Goal: Transaction & Acquisition: Purchase product/service

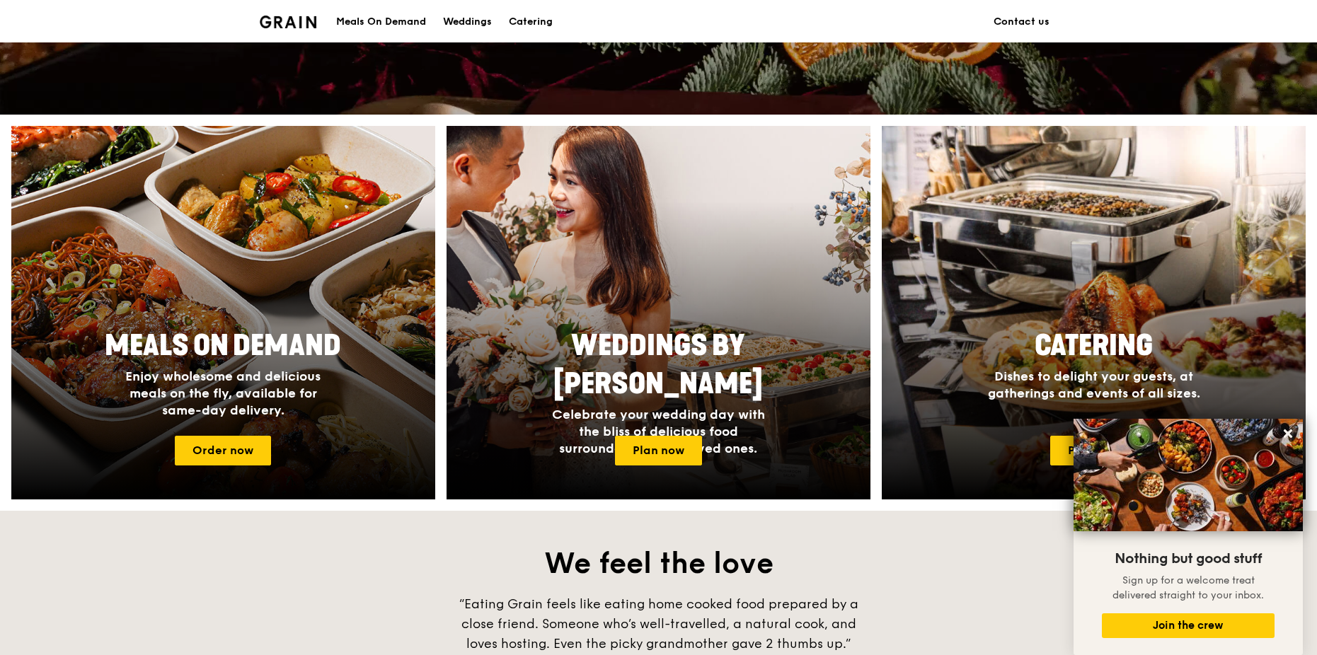
scroll to position [430, 0]
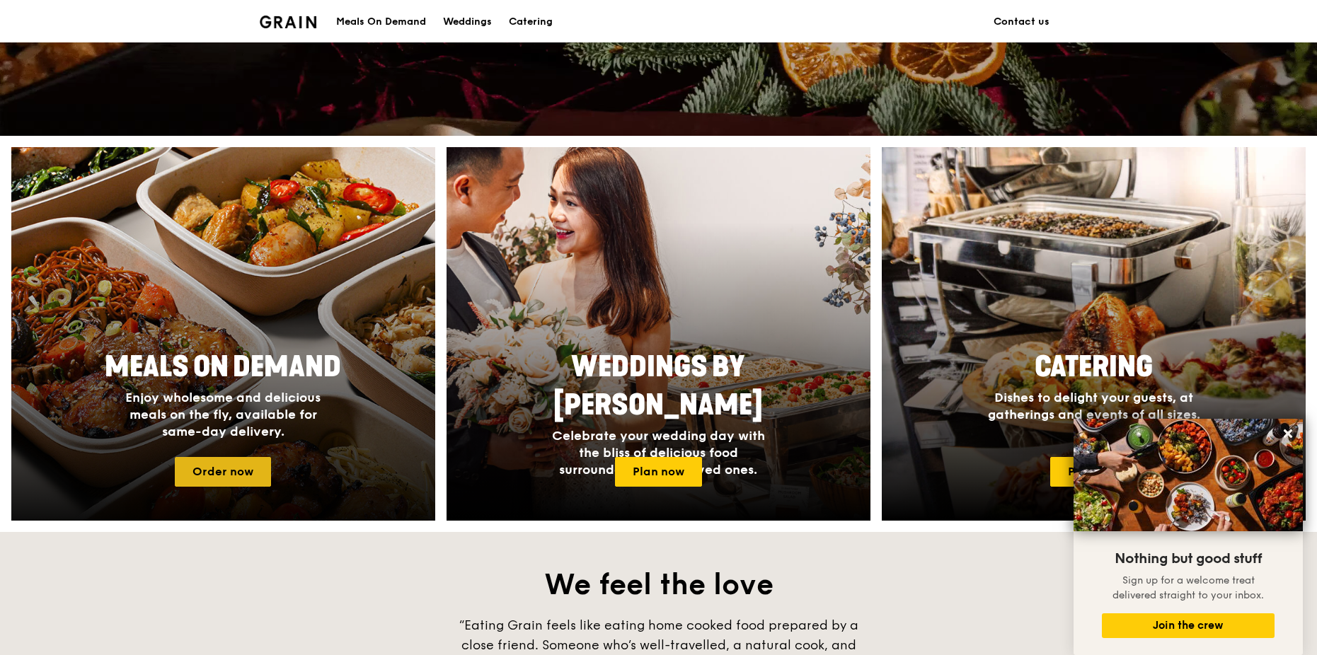
click at [259, 473] on link "Order now" at bounding box center [223, 472] width 96 height 30
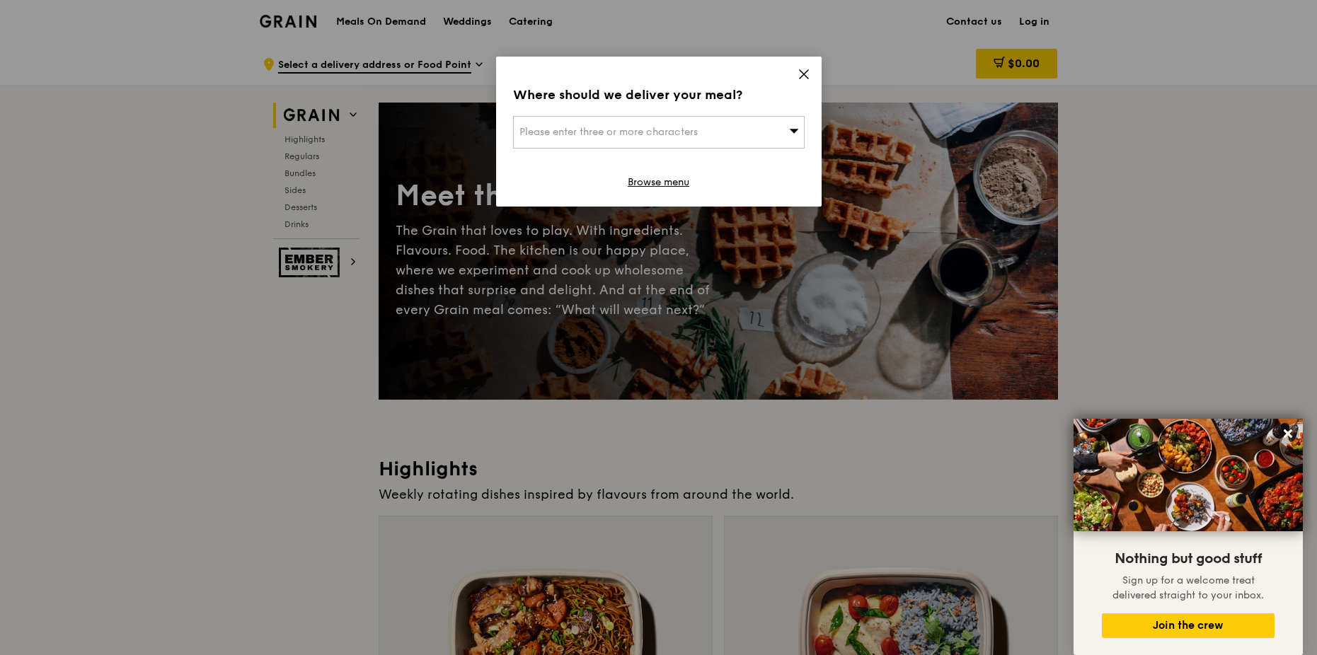
click at [803, 74] on icon at bounding box center [804, 74] width 8 height 8
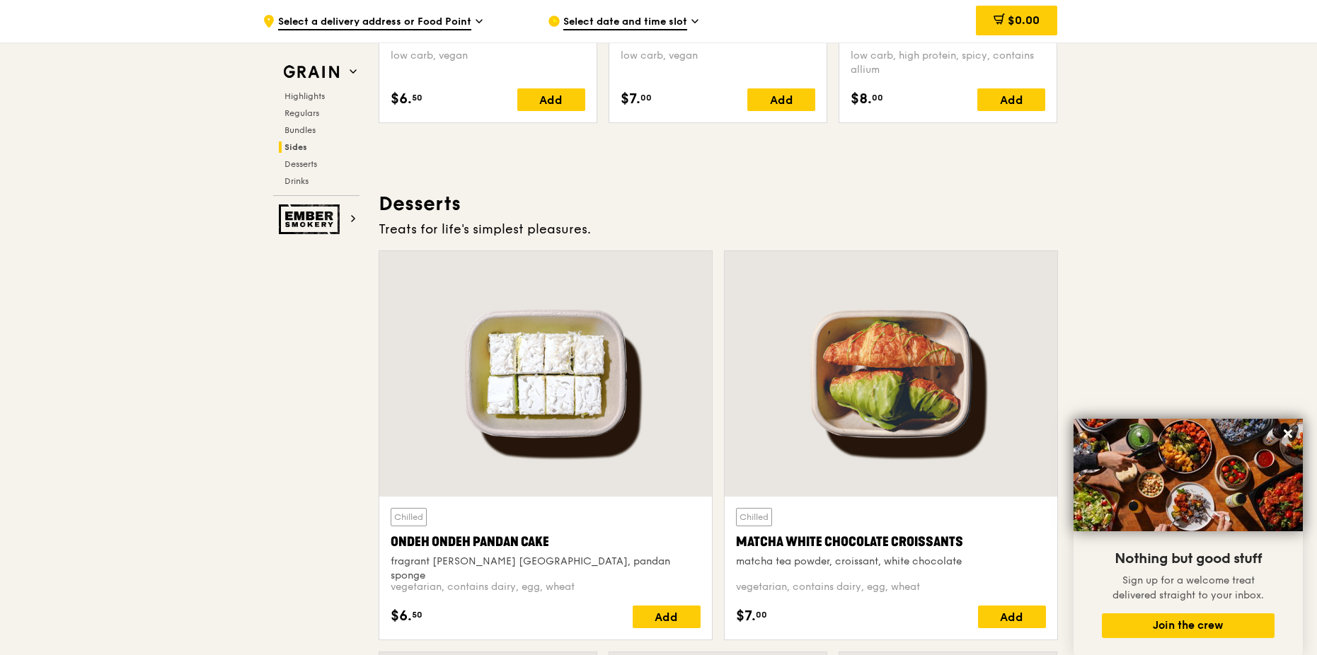
scroll to position [3892, 0]
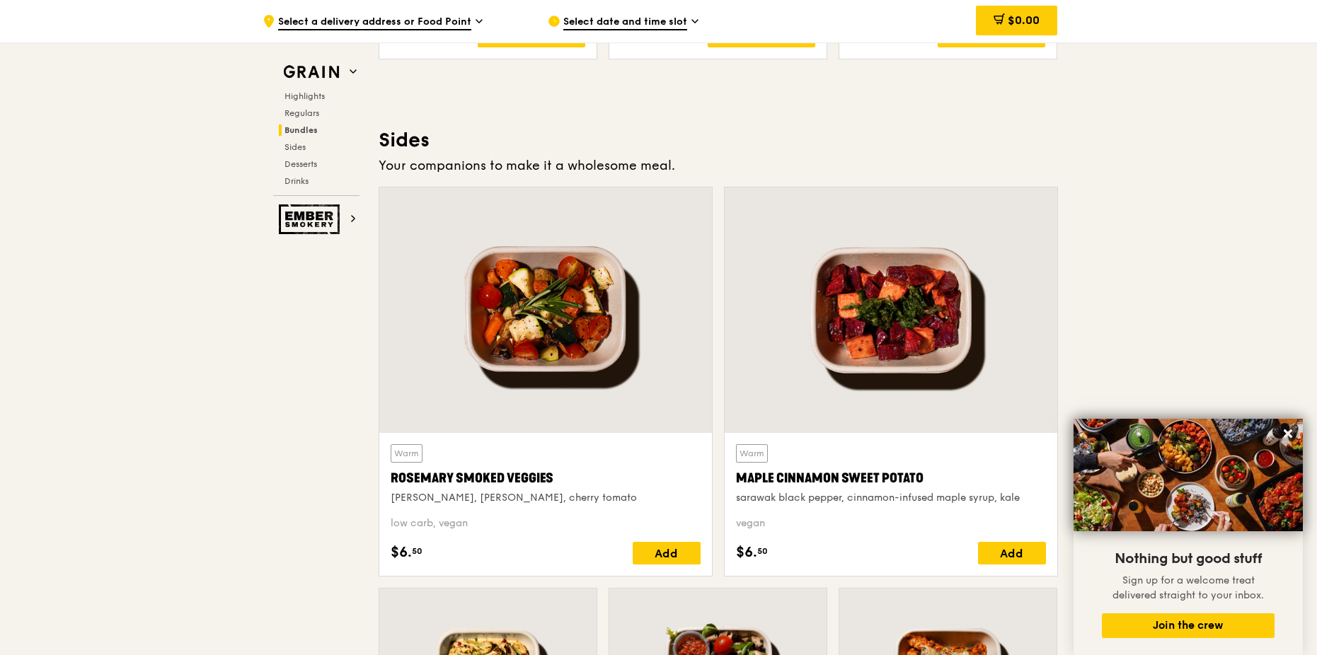
drag, startPoint x: 834, startPoint y: 241, endPoint x: 841, endPoint y: 238, distance: 7.9
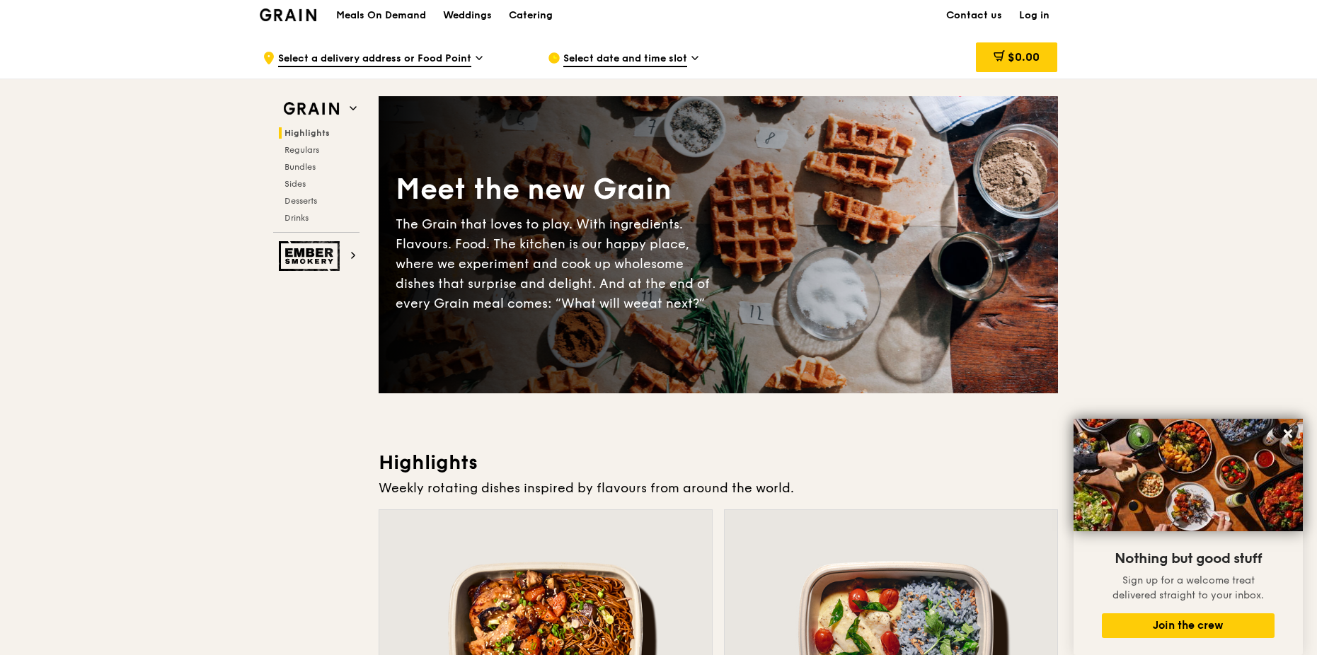
scroll to position [0, 0]
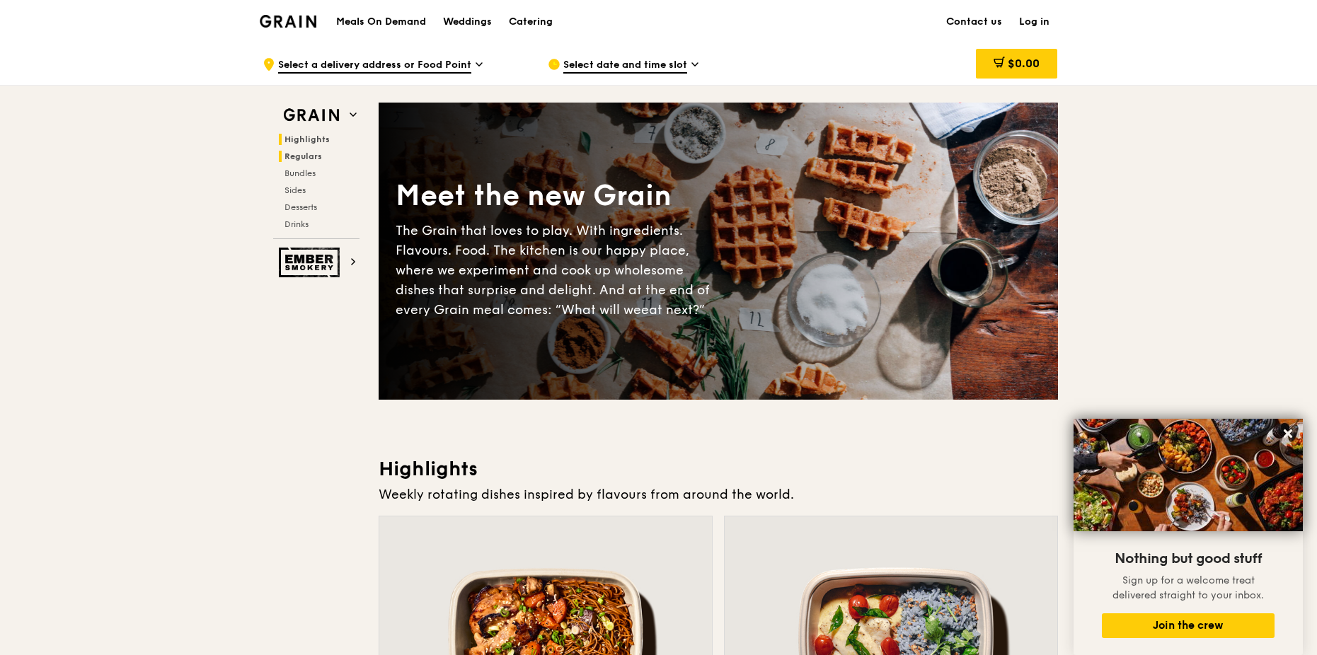
click at [306, 161] on span "Regulars" at bounding box center [303, 156] width 38 height 10
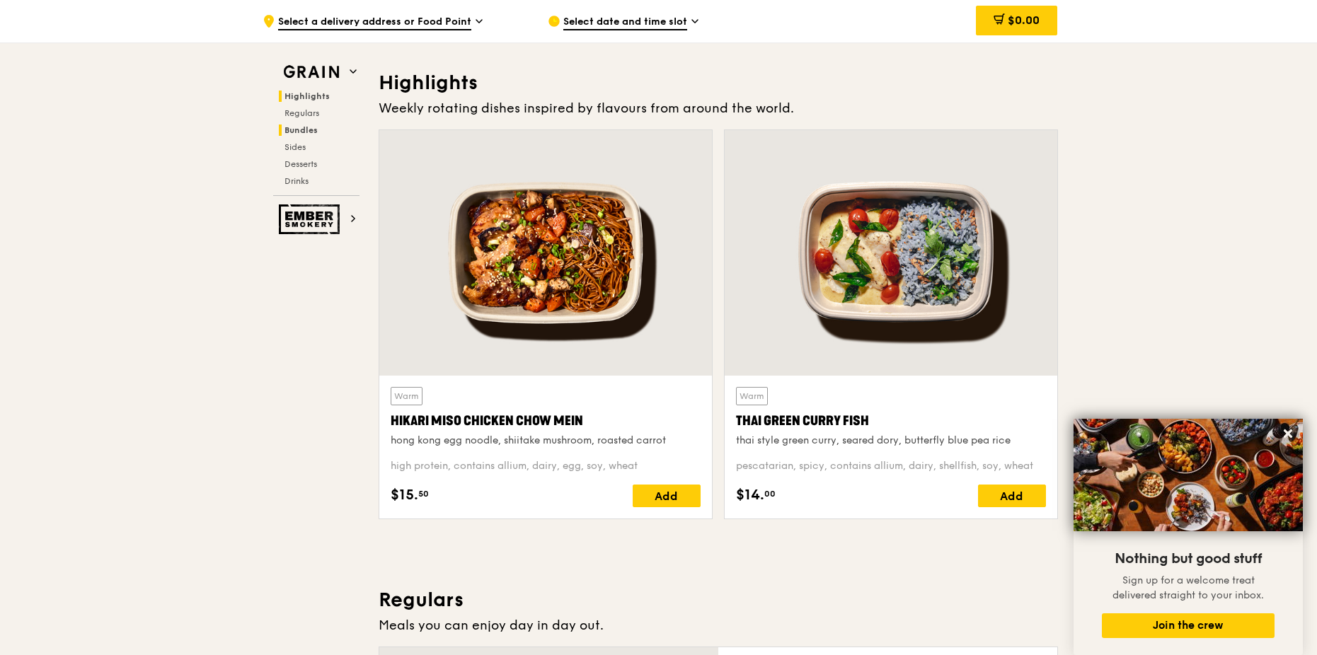
scroll to position [351, 0]
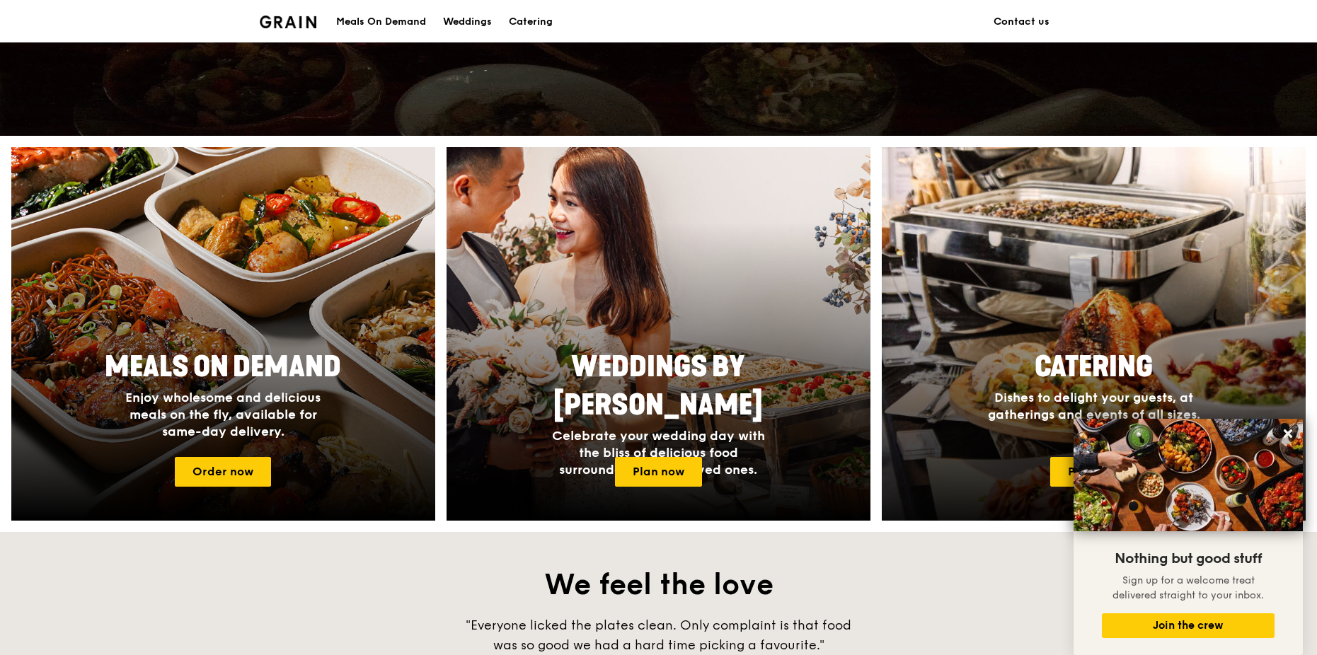
scroll to position [572, 0]
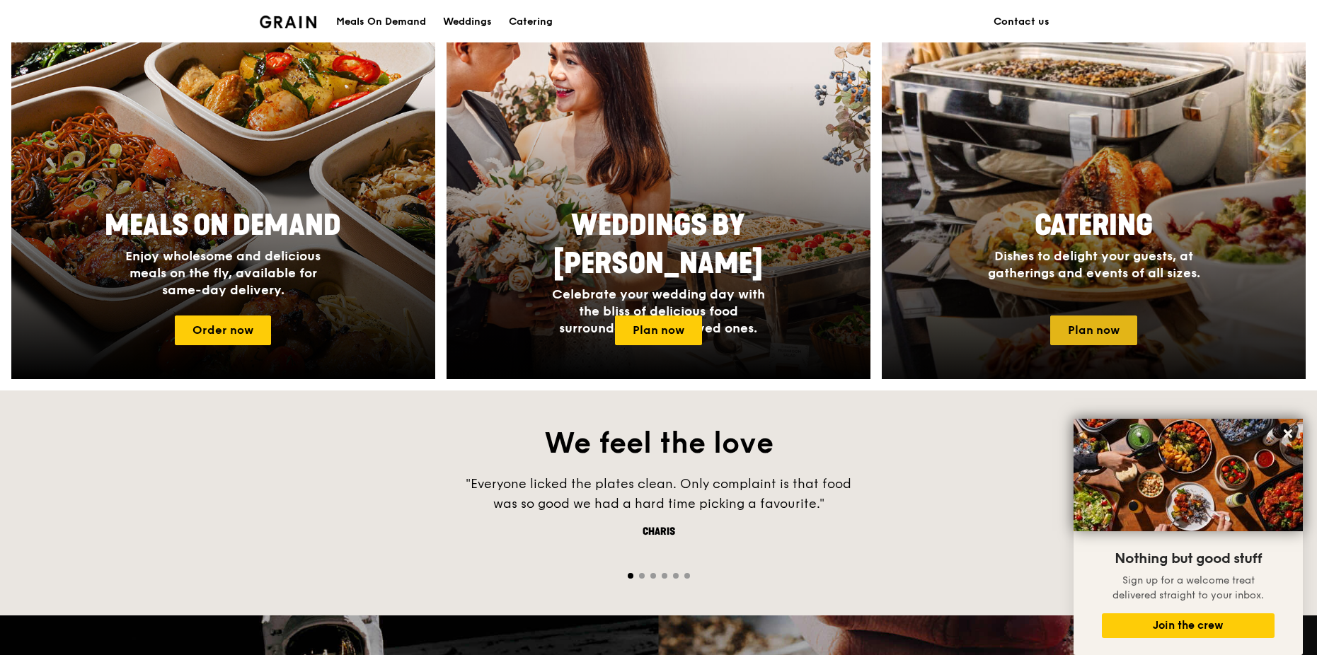
click at [1091, 330] on link "Plan now" at bounding box center [1093, 331] width 87 height 30
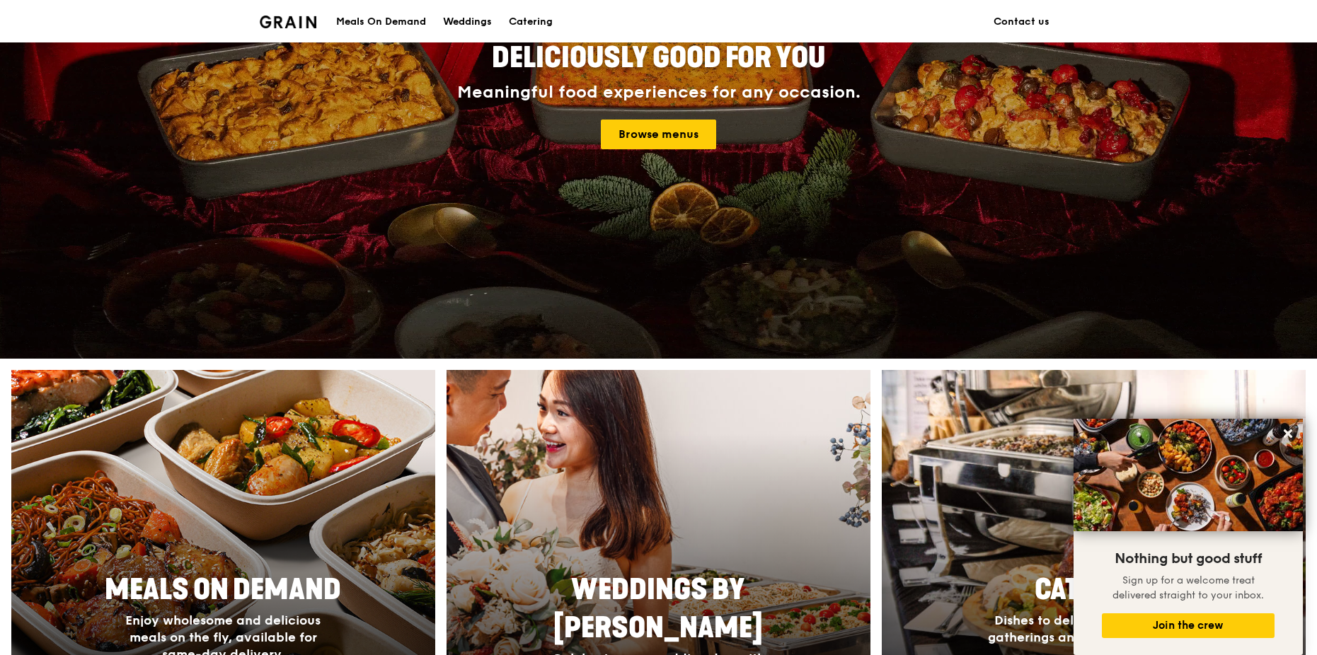
scroll to position [0, 0]
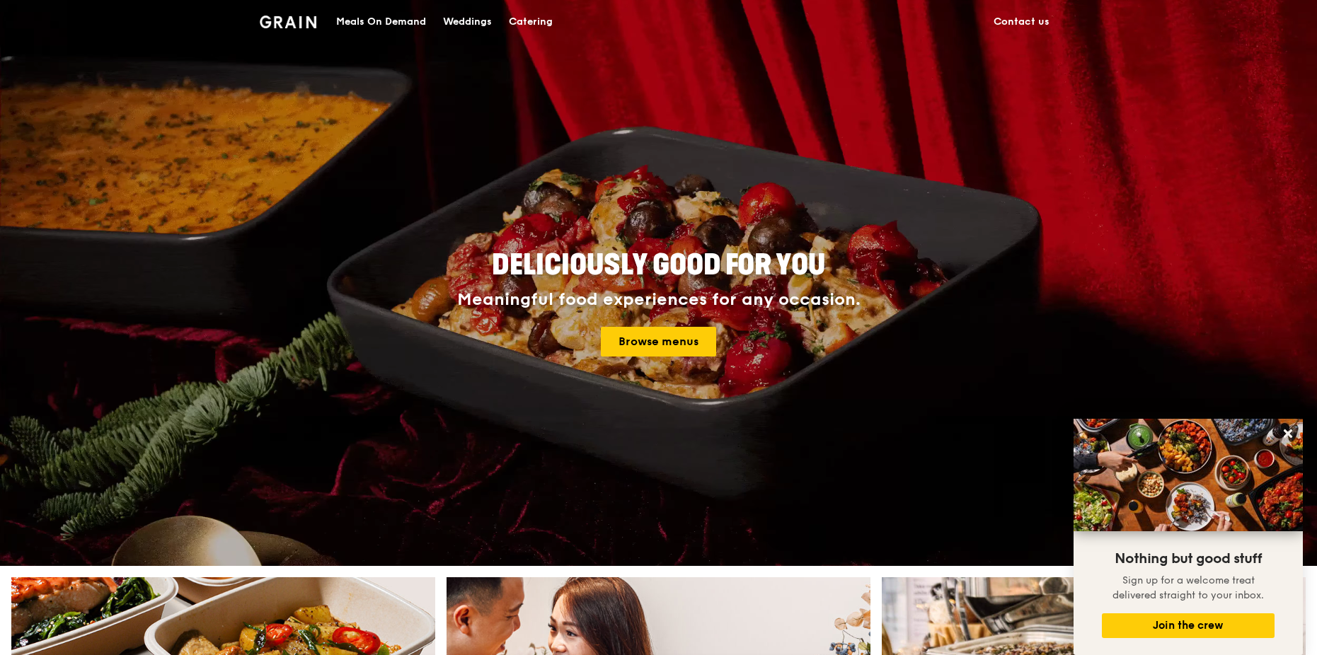
click at [378, 22] on div "Meals On Demand" at bounding box center [381, 22] width 90 height 42
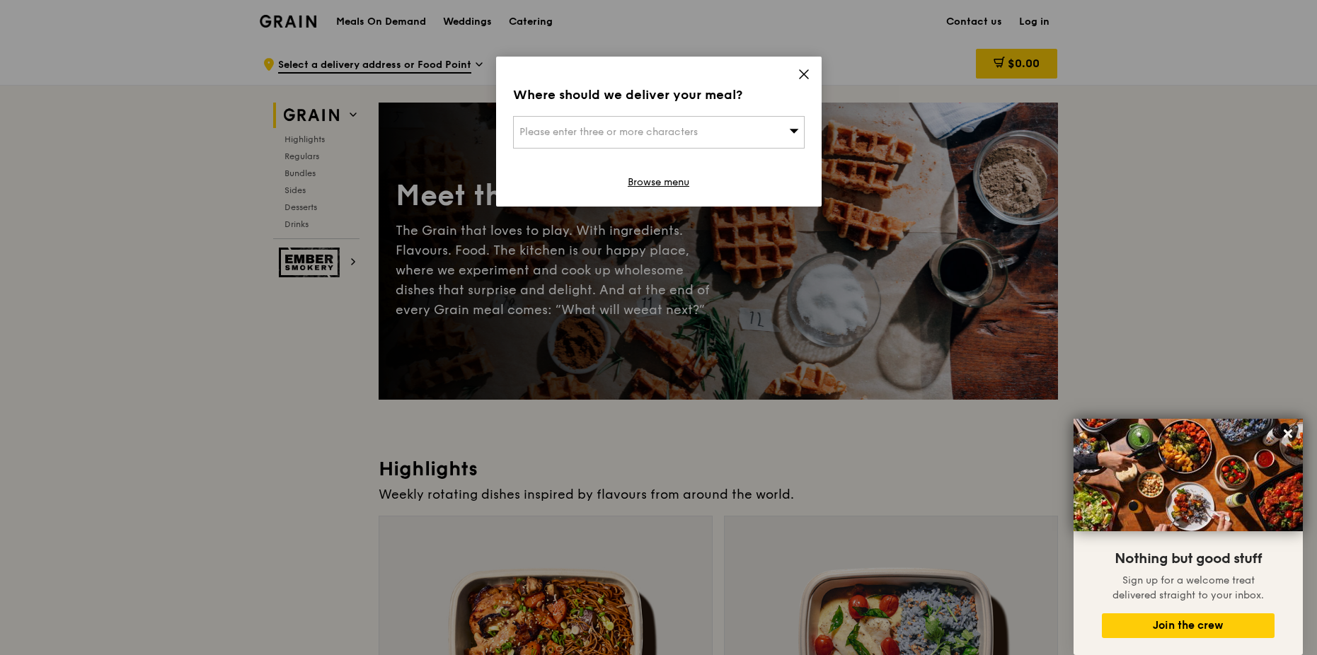
click at [790, 138] on span at bounding box center [794, 132] width 10 height 14
click at [807, 79] on icon at bounding box center [804, 74] width 8 height 8
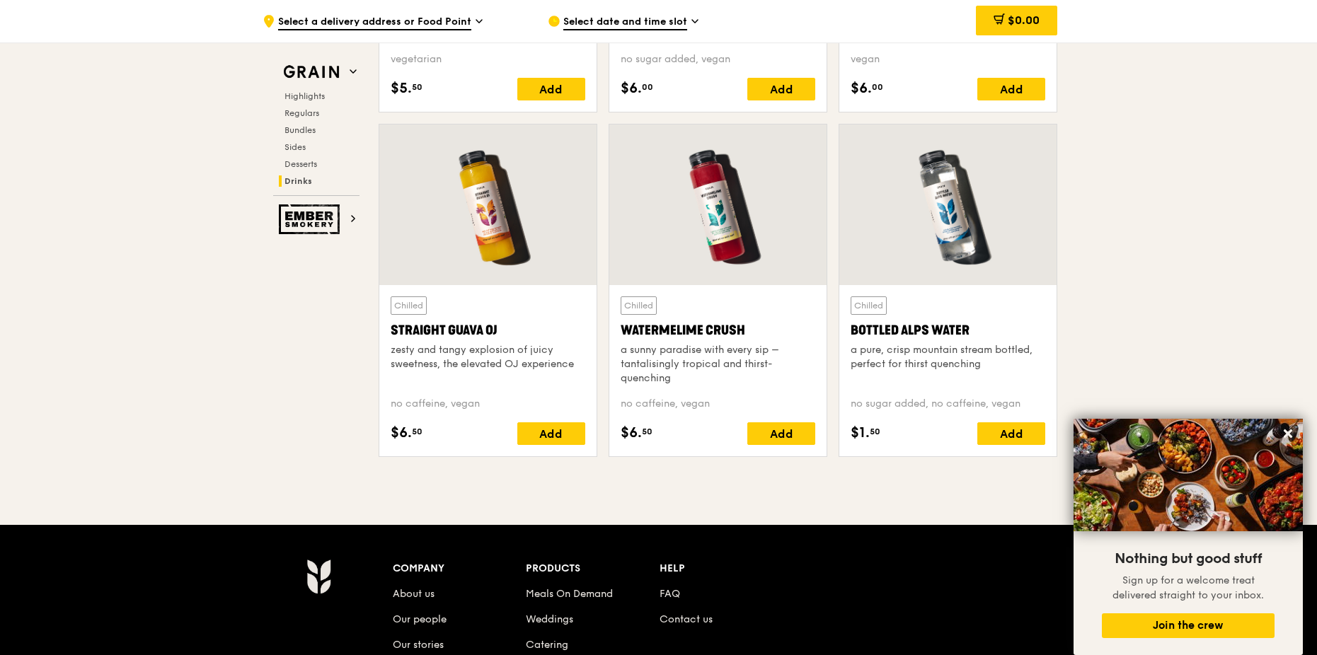
scroll to position [5515, 0]
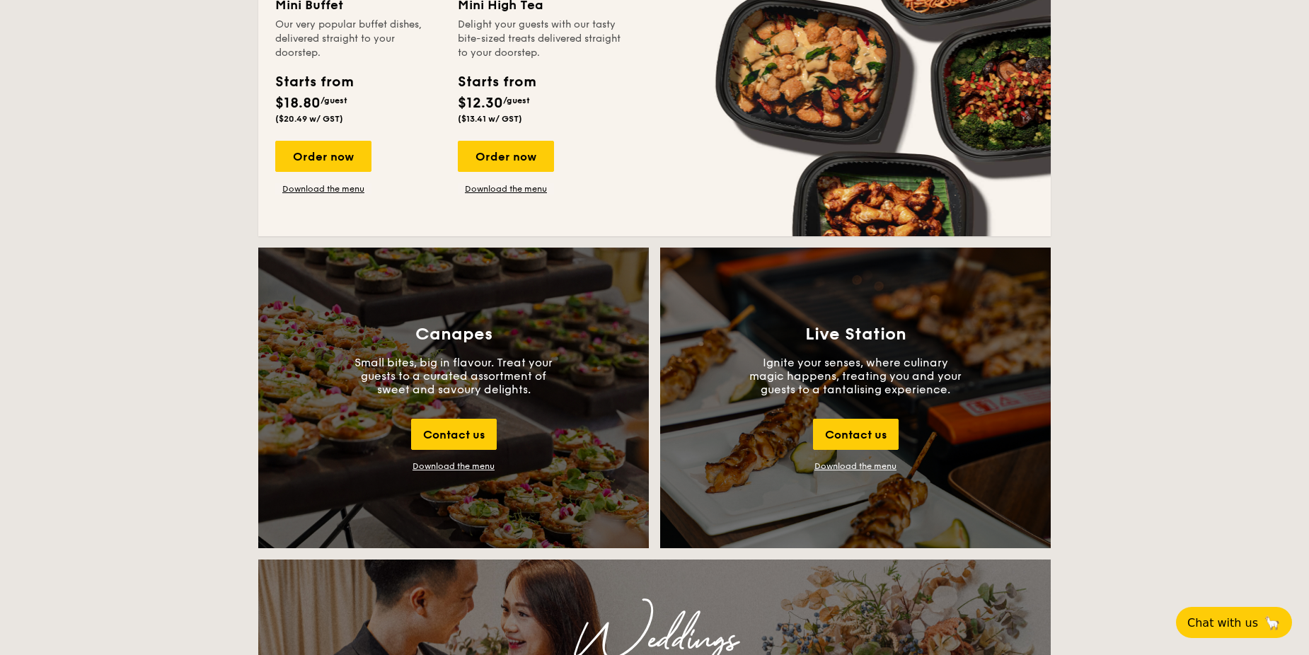
scroll to position [1344, 0]
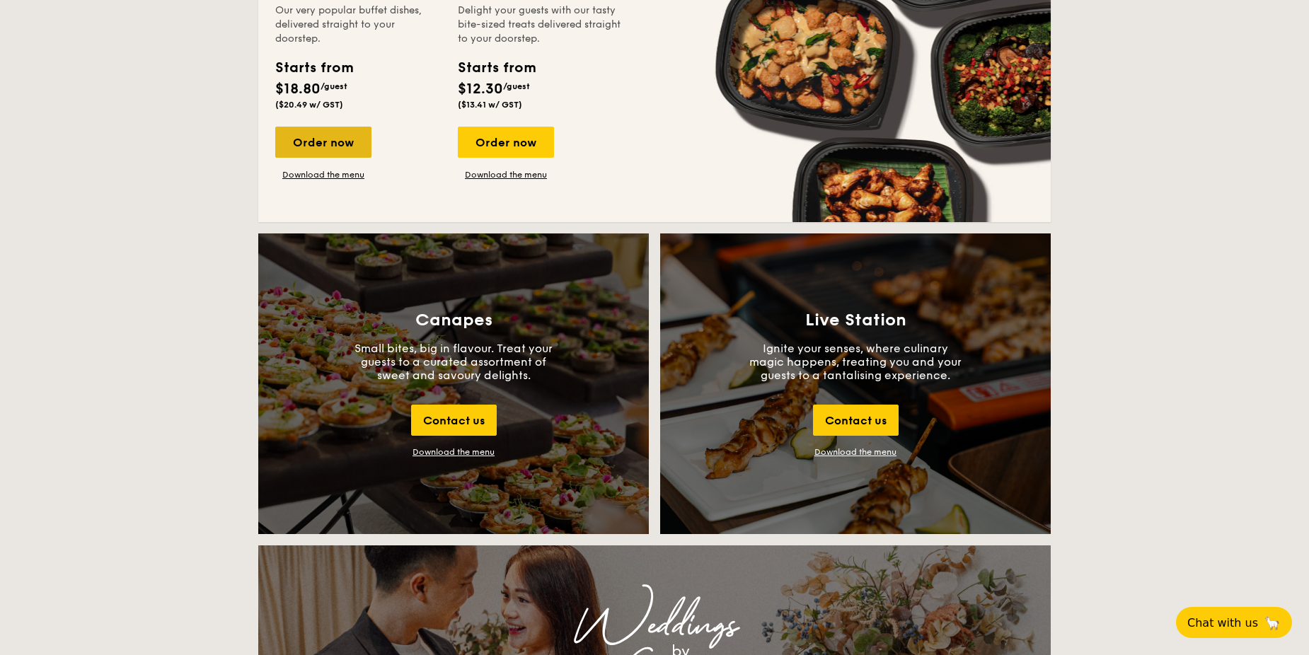
drag, startPoint x: 311, startPoint y: 142, endPoint x: 330, endPoint y: 139, distance: 19.2
click at [311, 142] on div "Order now" at bounding box center [323, 142] width 96 height 31
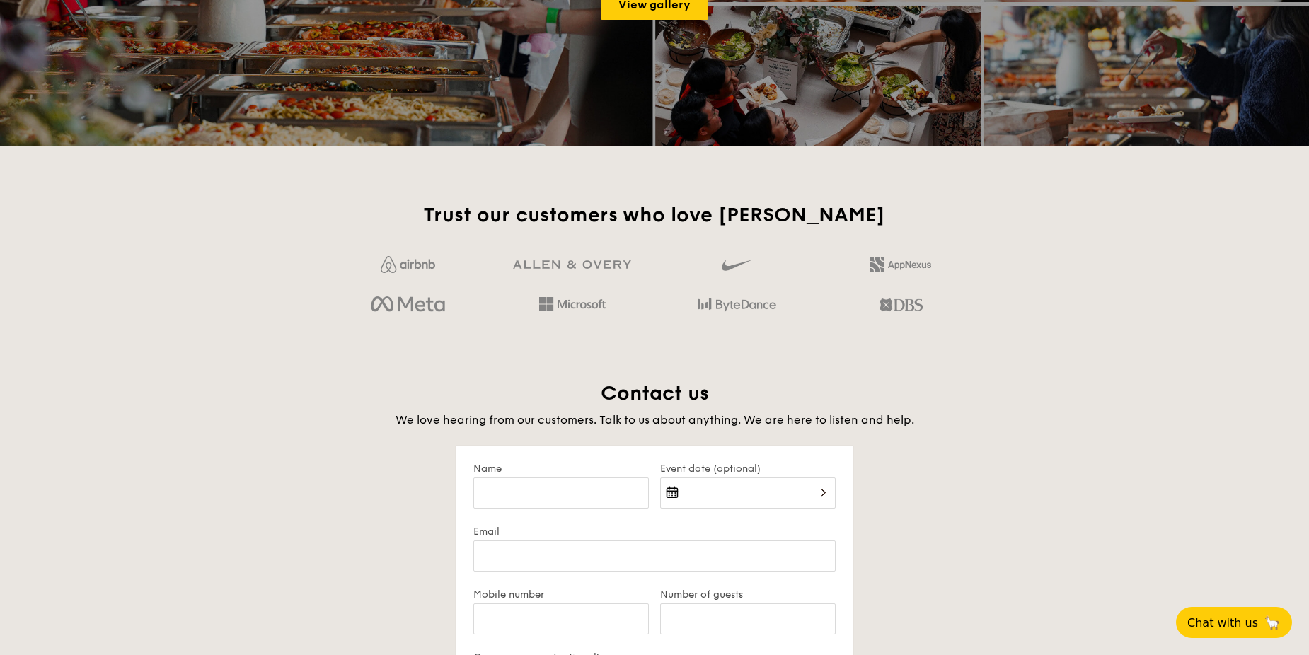
scroll to position [2325, 0]
